Goal: Find specific fact: Find specific fact

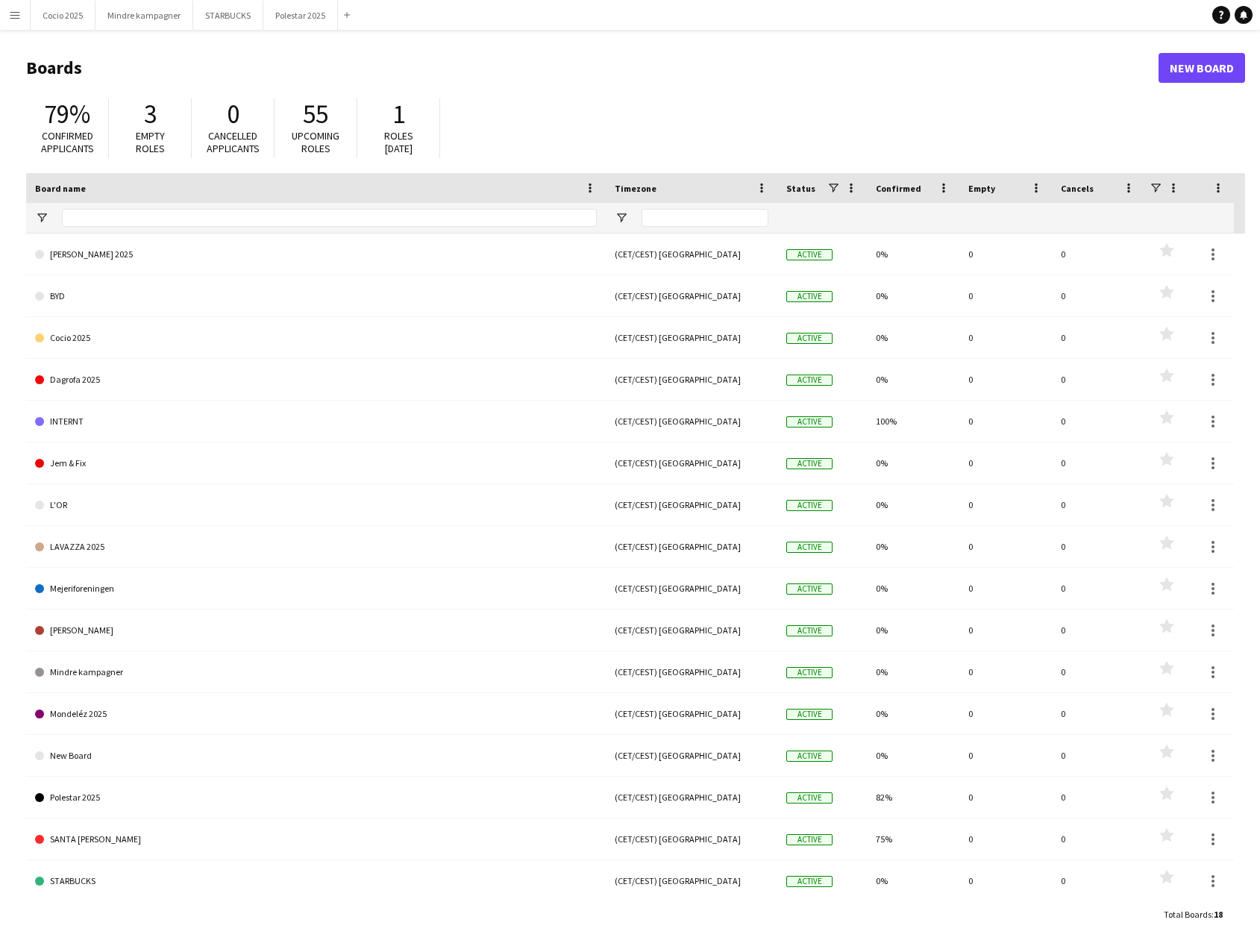
click at [13, 27] on button "Menu" at bounding box center [15, 15] width 30 height 30
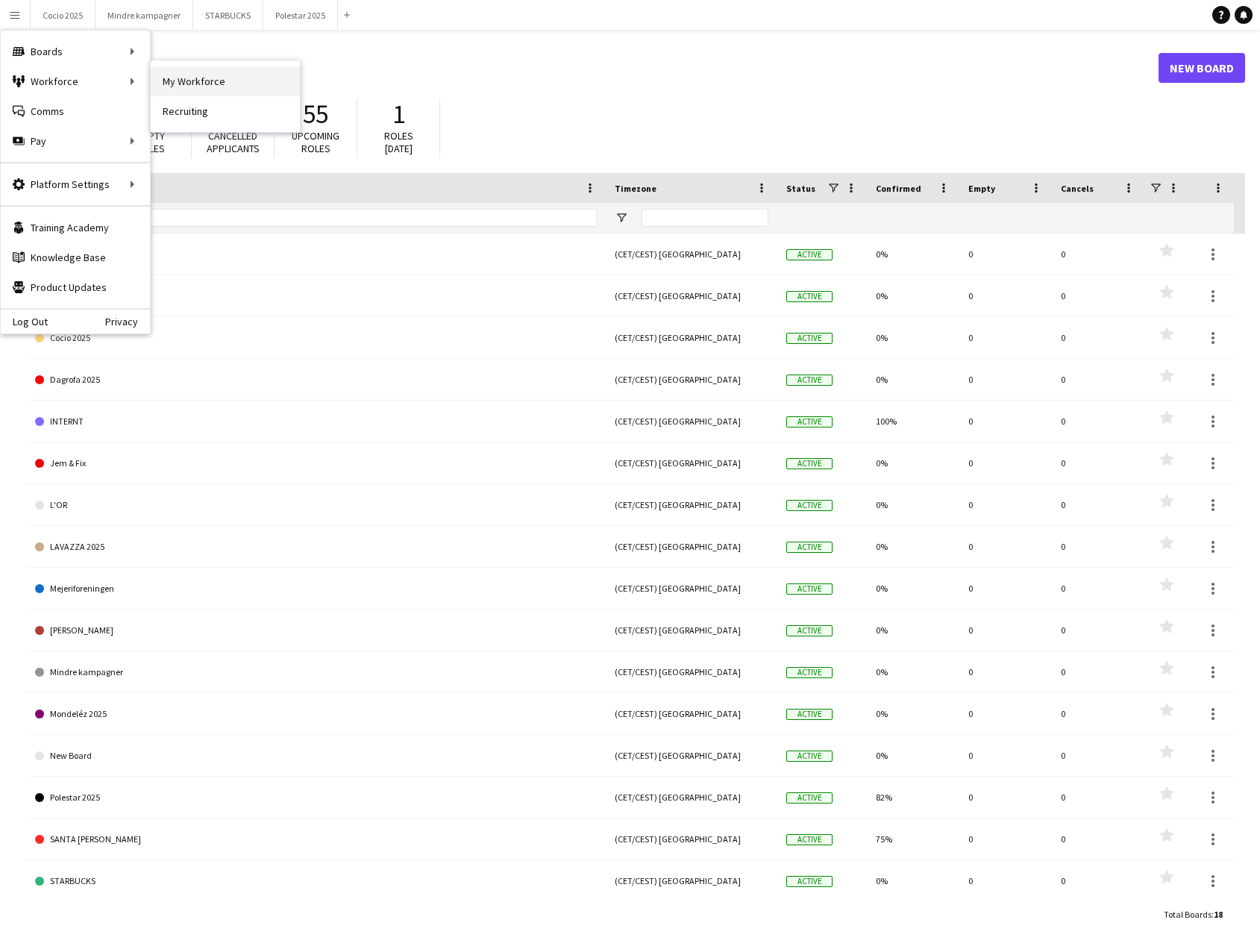
click at [175, 76] on link "My Workforce" at bounding box center [225, 82] width 149 height 30
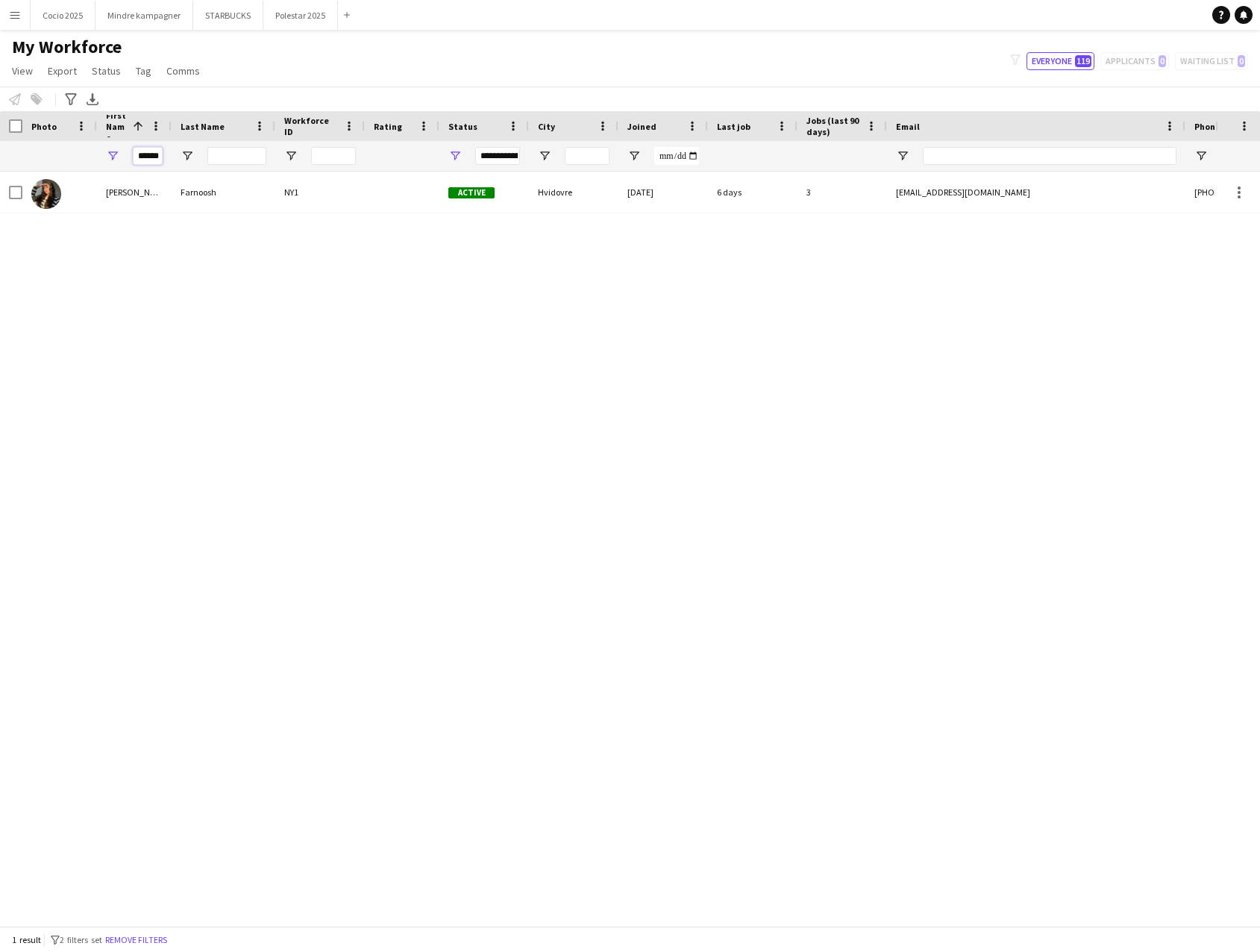
click at [160, 158] on input "******" at bounding box center [148, 156] width 30 height 18
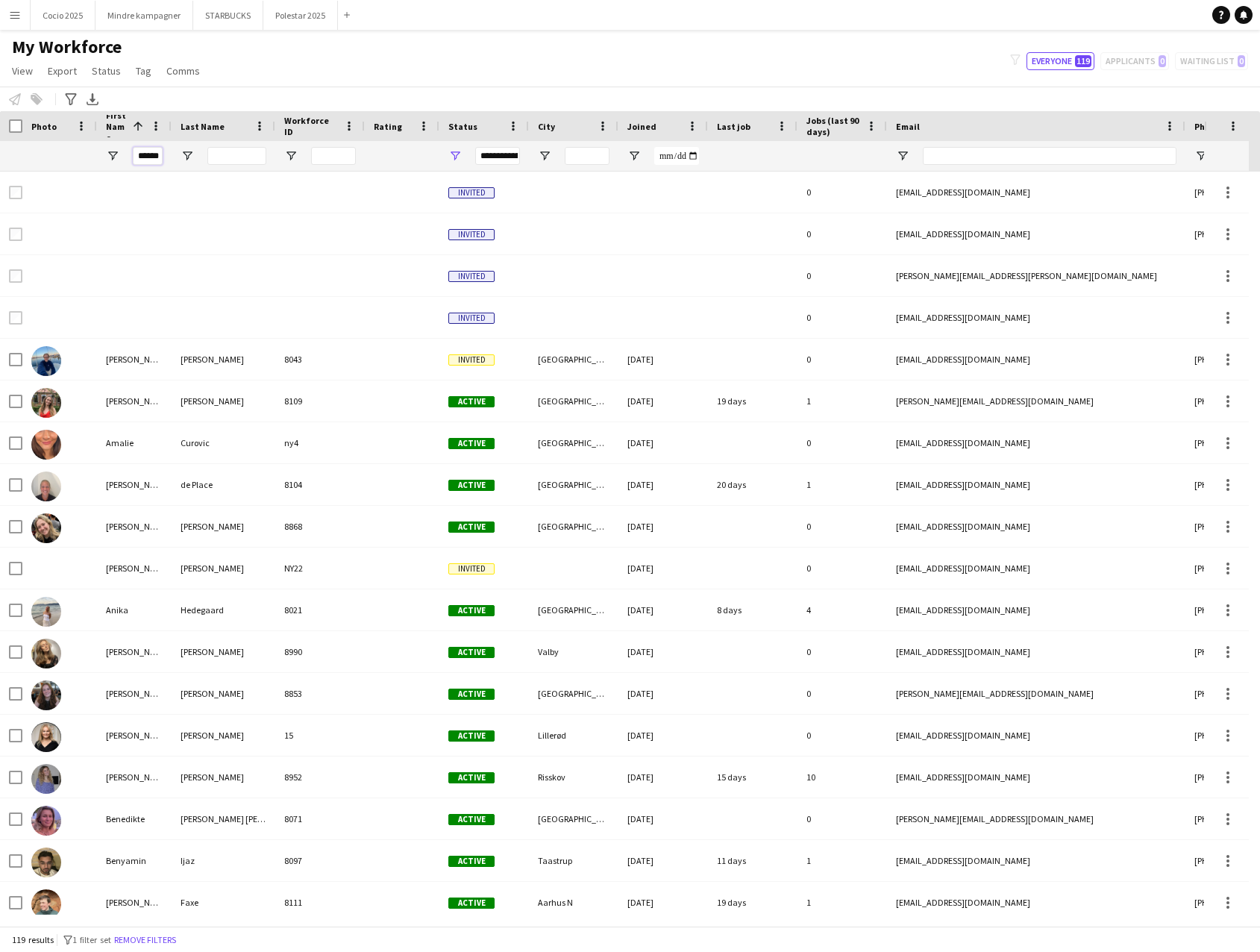
scroll to position [0, 3]
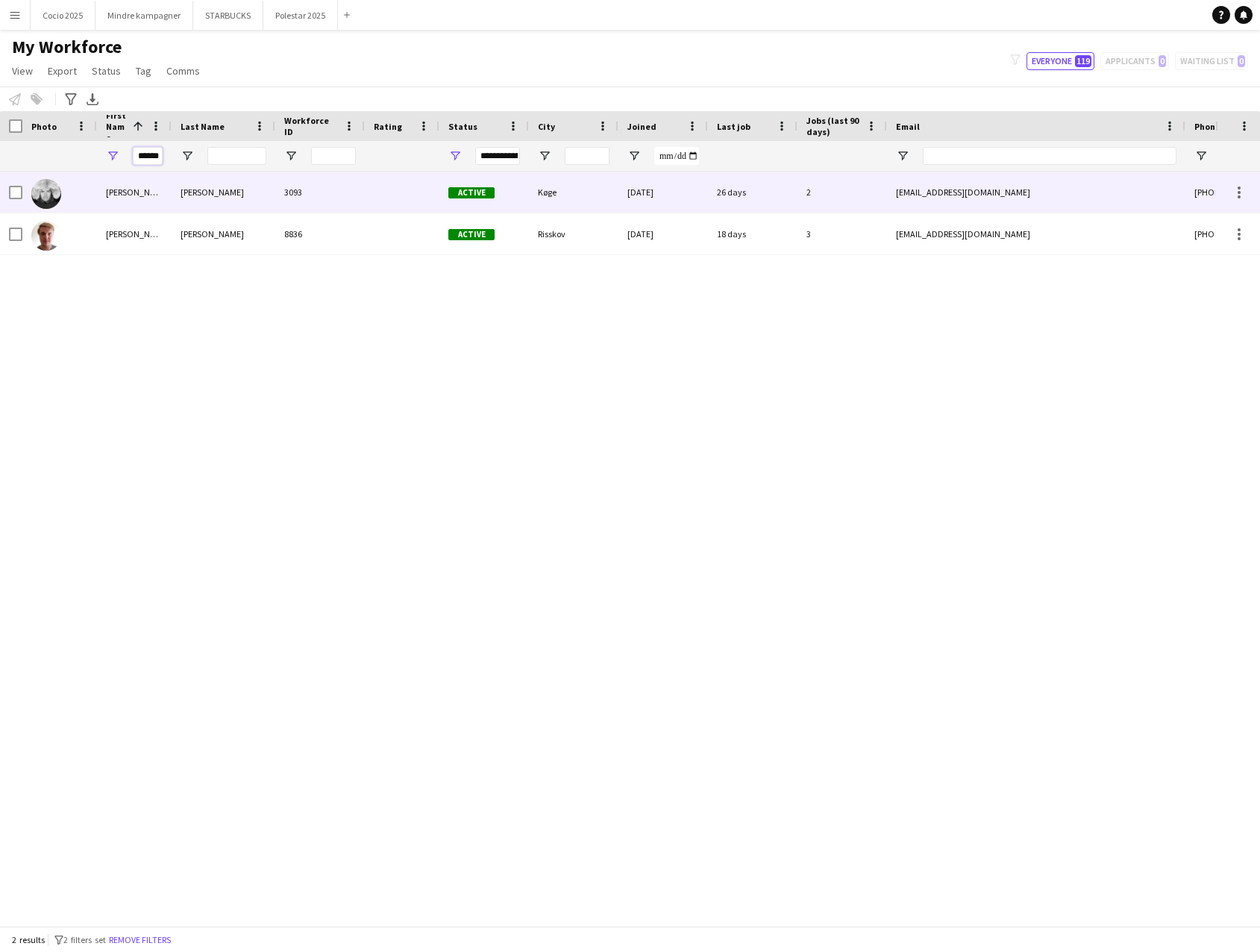
type input "******"
click at [175, 190] on div "[PERSON_NAME]" at bounding box center [223, 192] width 104 height 41
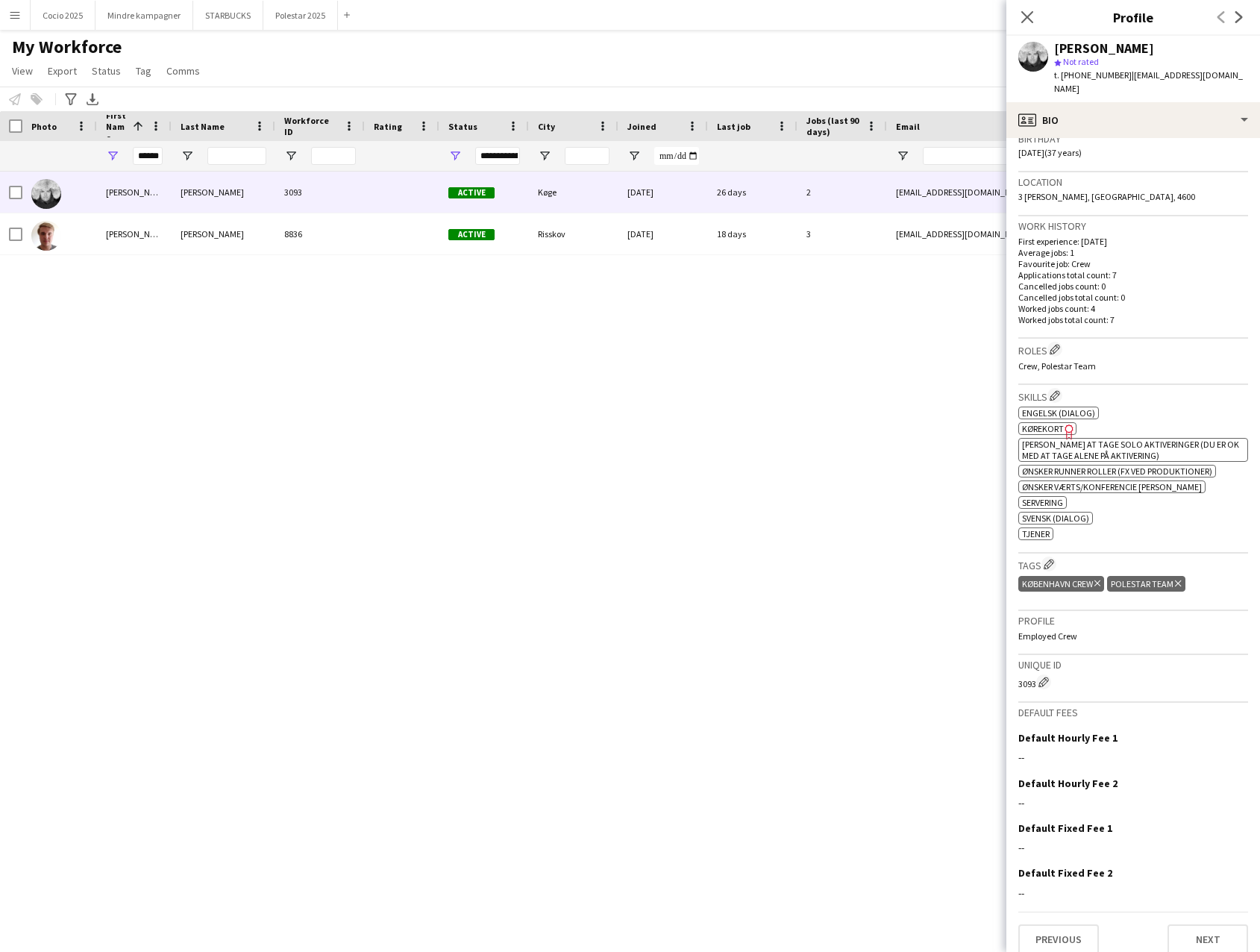
scroll to position [0, 0]
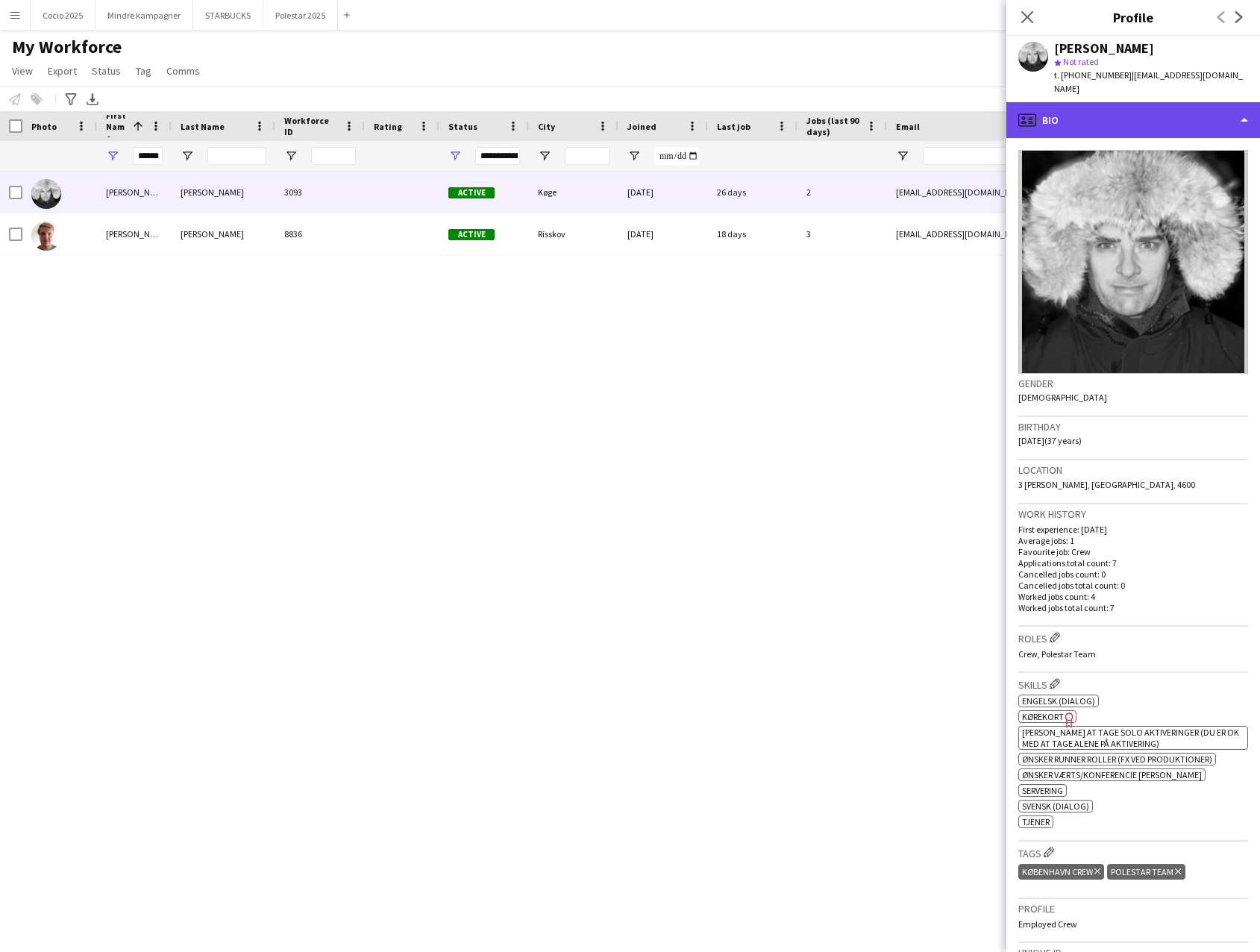
click at [1120, 111] on div "profile Bio" at bounding box center [1133, 120] width 253 height 36
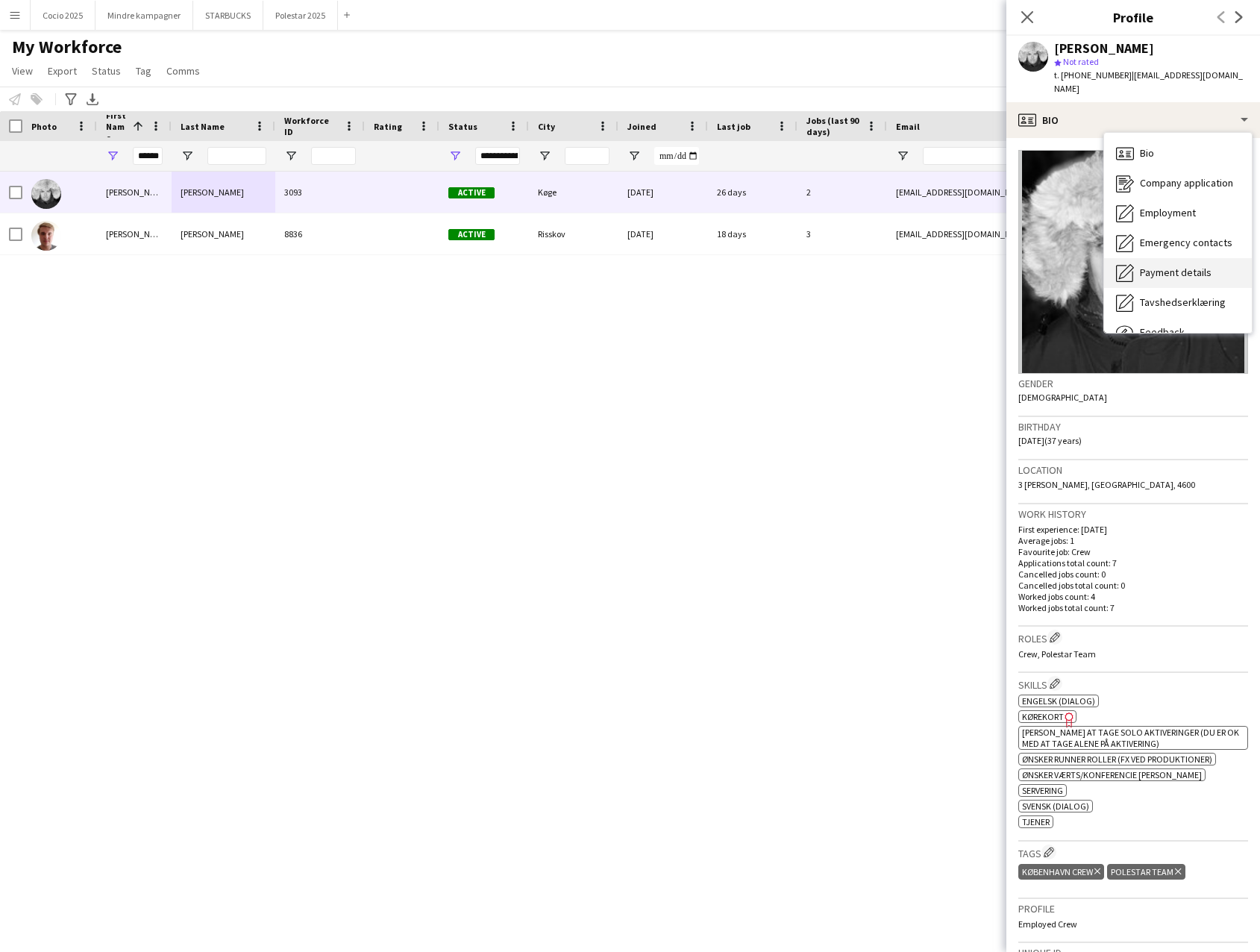
click at [1154, 265] on span "Payment details" at bounding box center [1176, 272] width 71 height 13
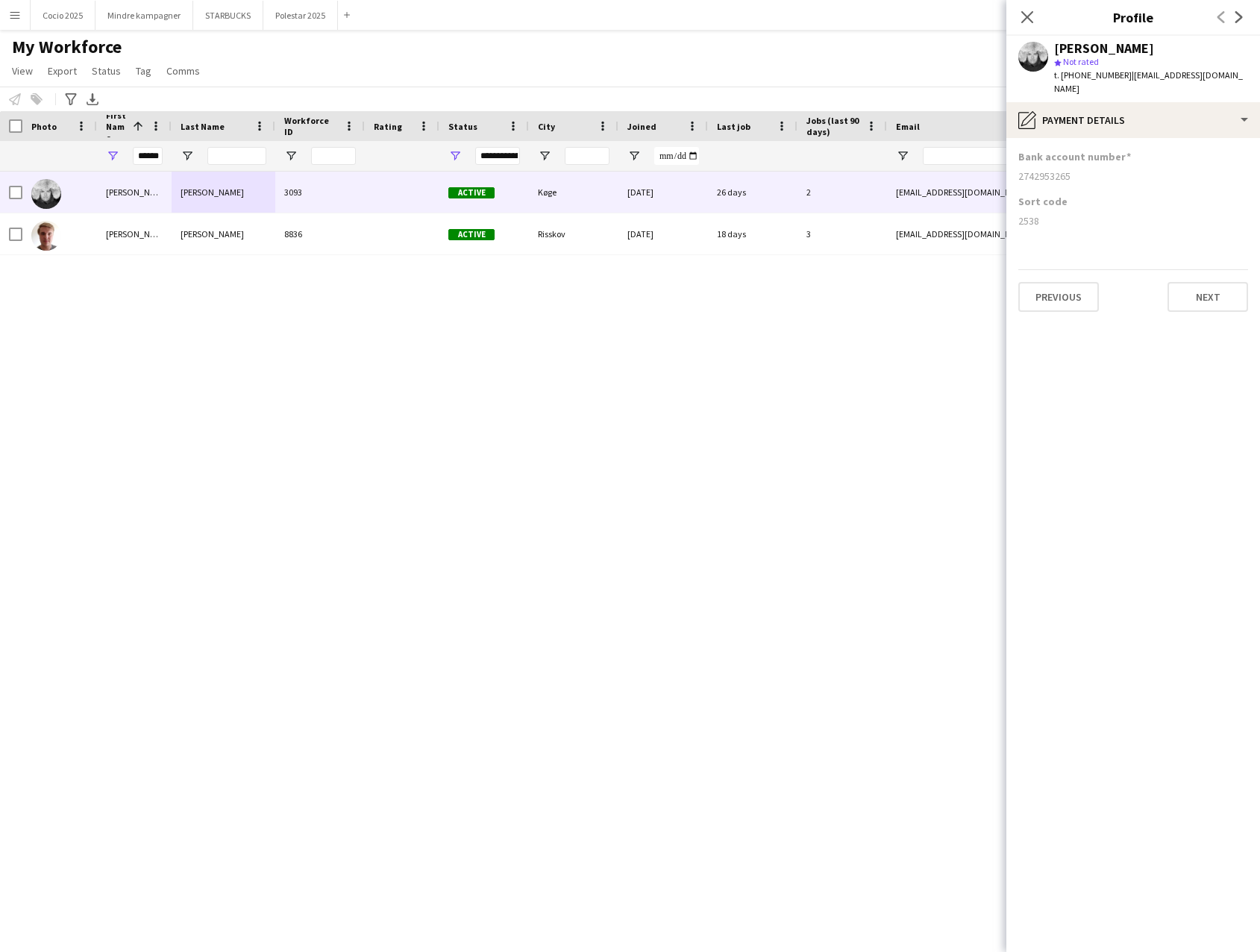
drag, startPoint x: 1073, startPoint y: 162, endPoint x: 1012, endPoint y: 163, distance: 61.0
click at [1012, 163] on app-section-data-types "Bank account number [FINANCIAL_ID] Sort code 2538 Previous Next" at bounding box center [1133, 545] width 253 height 814
copy div "2742953265"
